Goal: Book appointment/travel/reservation

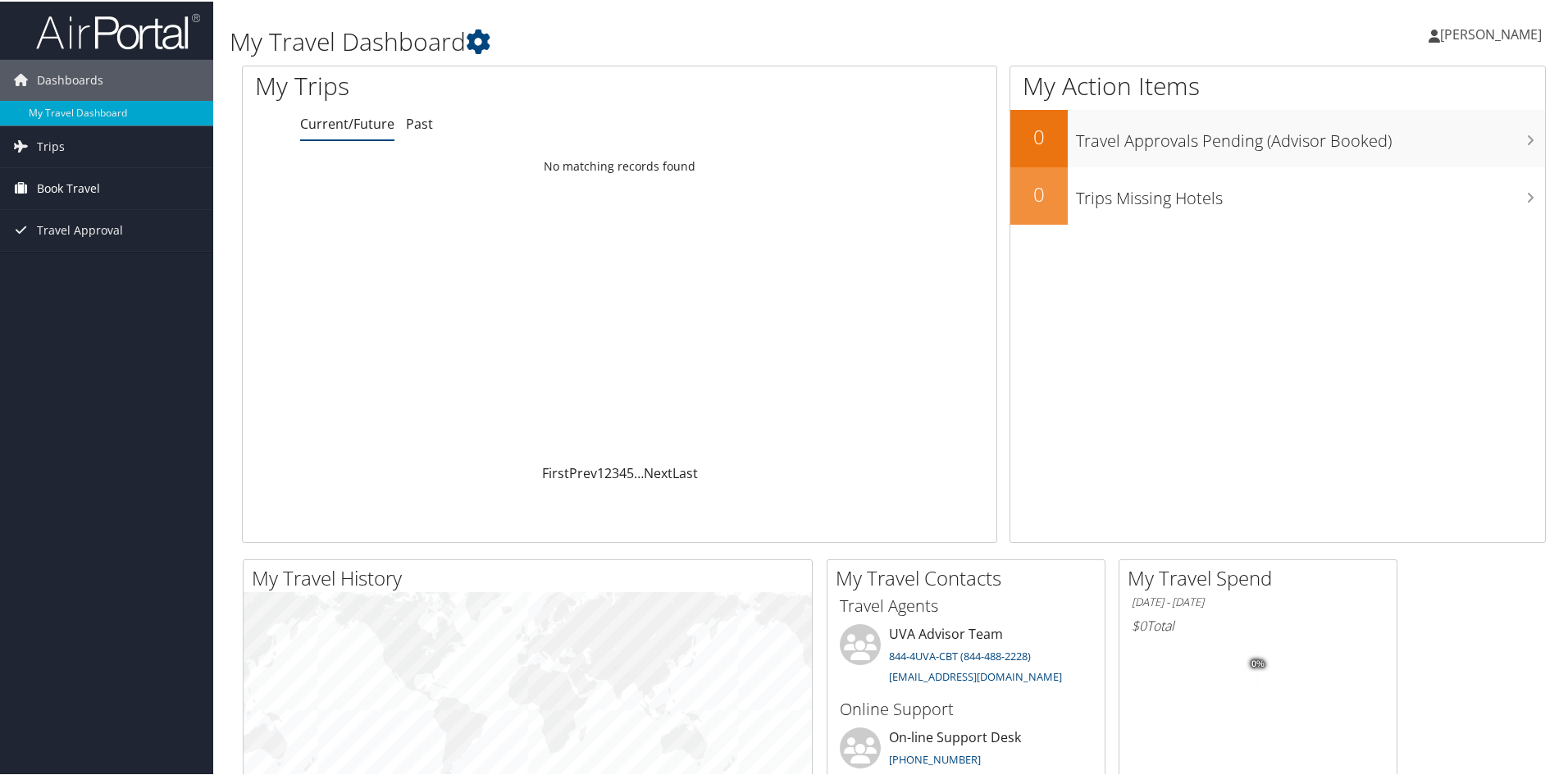
click at [86, 187] on span "Book Travel" at bounding box center [69, 187] width 64 height 41
click at [85, 270] on link "Book/Manage Online Trips" at bounding box center [107, 268] width 213 height 24
